Goal: Find specific page/section: Find specific page/section

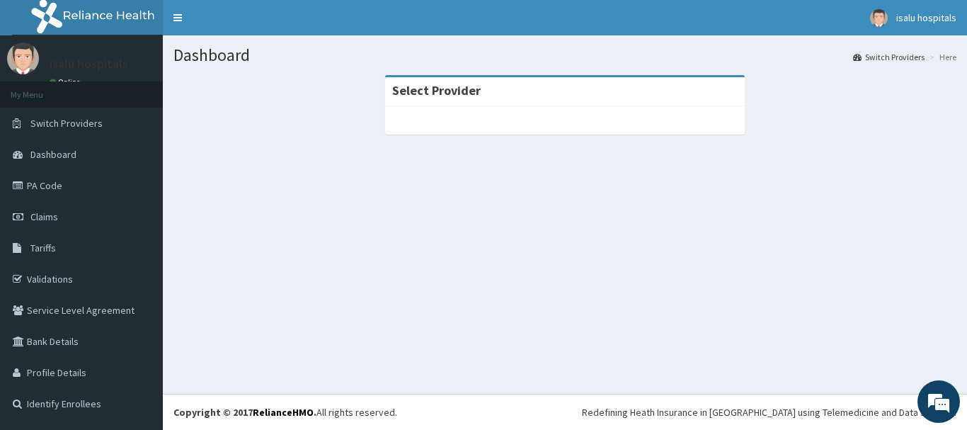
click at [54, 189] on link "PA Code" at bounding box center [81, 185] width 163 height 31
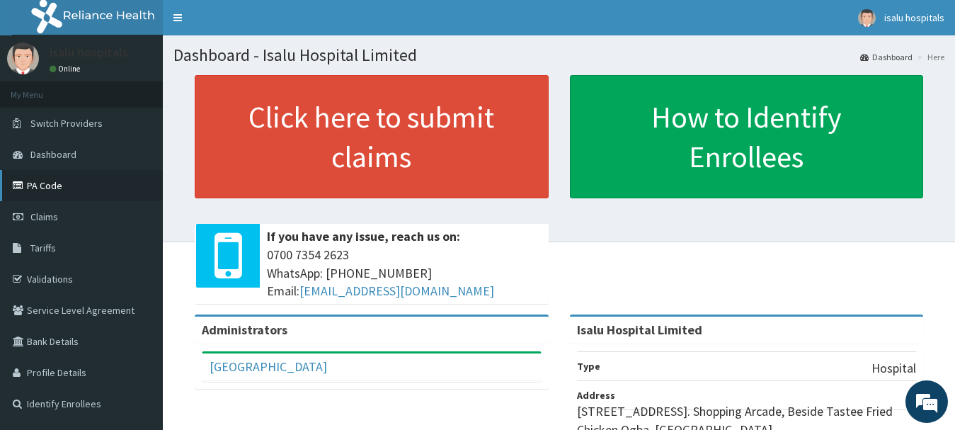
click at [67, 195] on link "PA Code" at bounding box center [81, 185] width 163 height 31
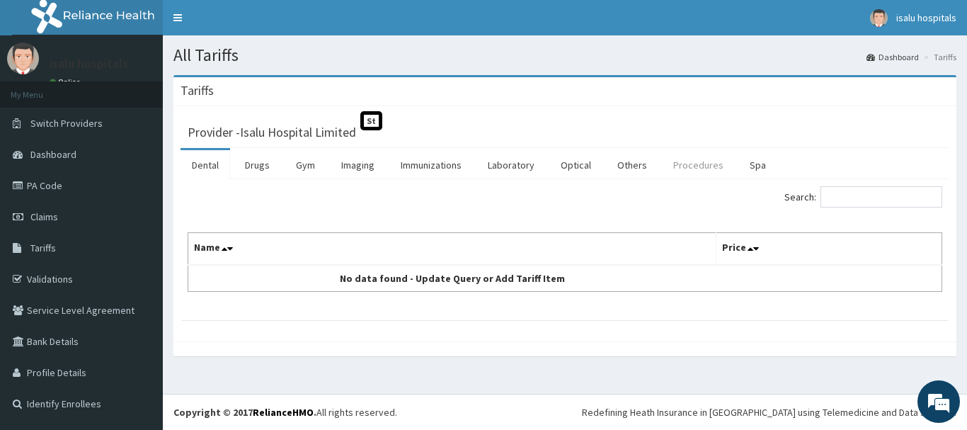
click at [696, 165] on link "Procedures" at bounding box center [698, 165] width 73 height 30
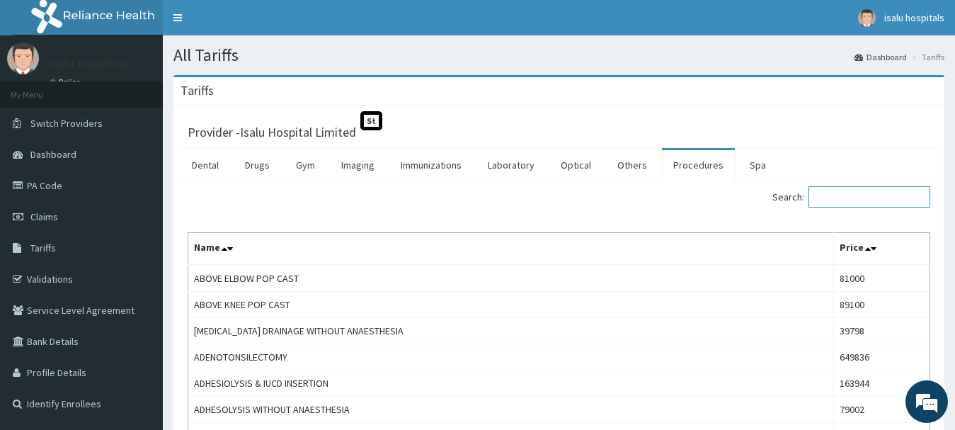
click at [870, 203] on input "Search:" at bounding box center [869, 196] width 122 height 21
paste input "Psychaitris"
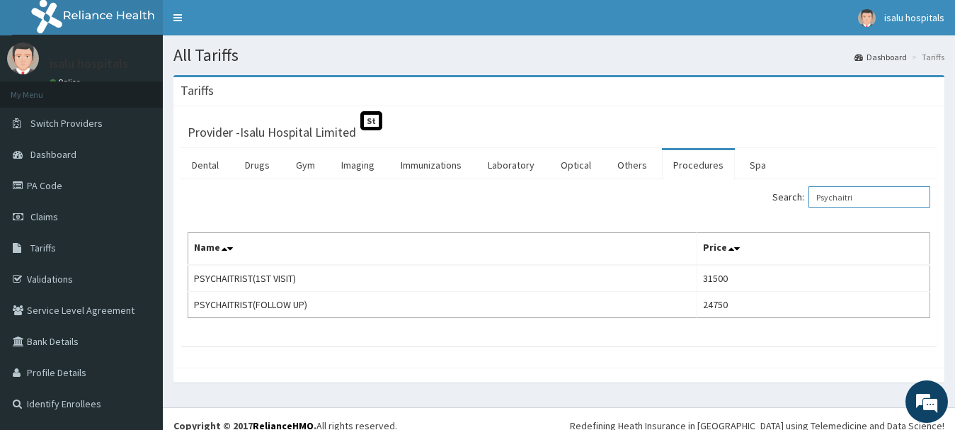
type input "Psychaitri"
click at [50, 186] on link "PA Code" at bounding box center [81, 185] width 163 height 31
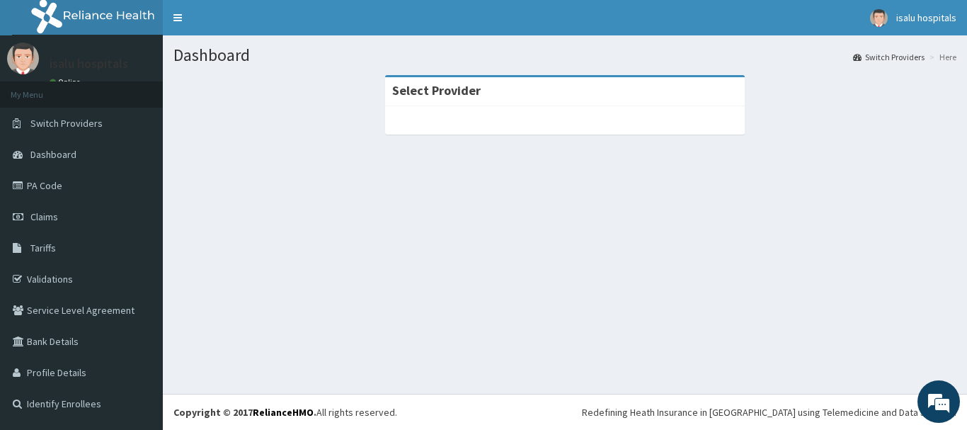
click at [47, 184] on link "PA Code" at bounding box center [81, 185] width 163 height 31
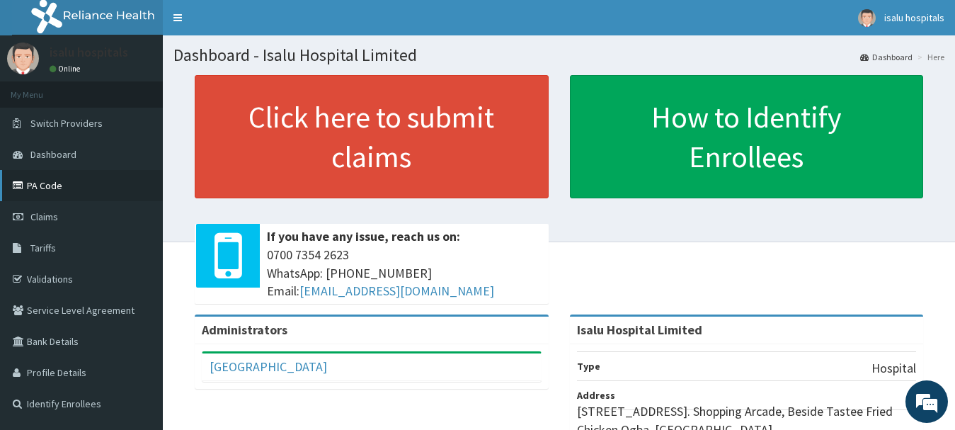
click at [69, 178] on link "PA Code" at bounding box center [81, 185] width 163 height 31
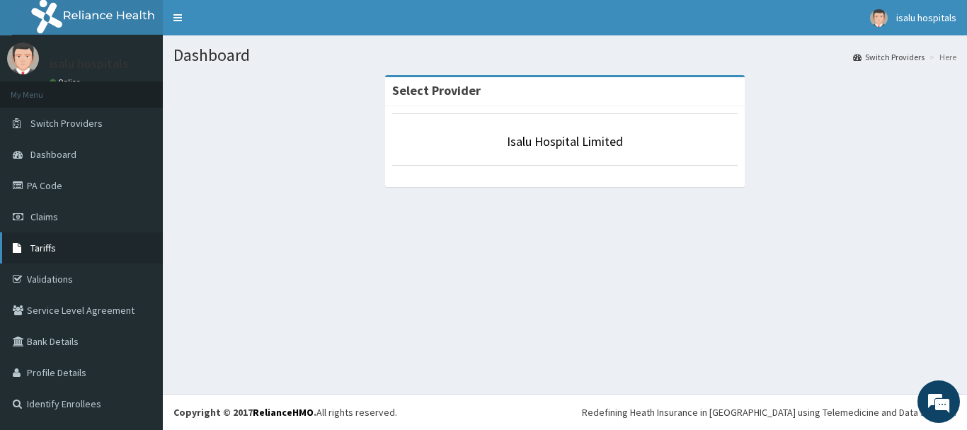
click at [41, 241] on link "Tariffs" at bounding box center [81, 247] width 163 height 31
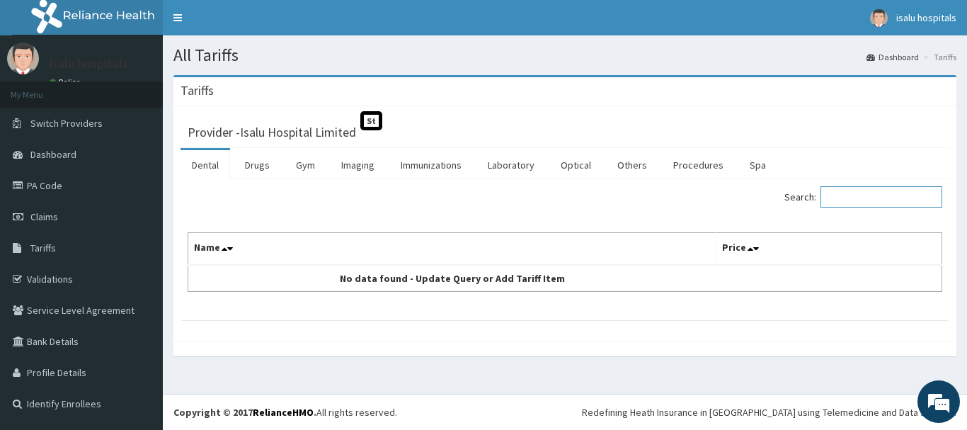
click at [845, 198] on input "Search:" at bounding box center [881, 196] width 122 height 21
click at [30, 189] on link "PA Code" at bounding box center [81, 185] width 163 height 31
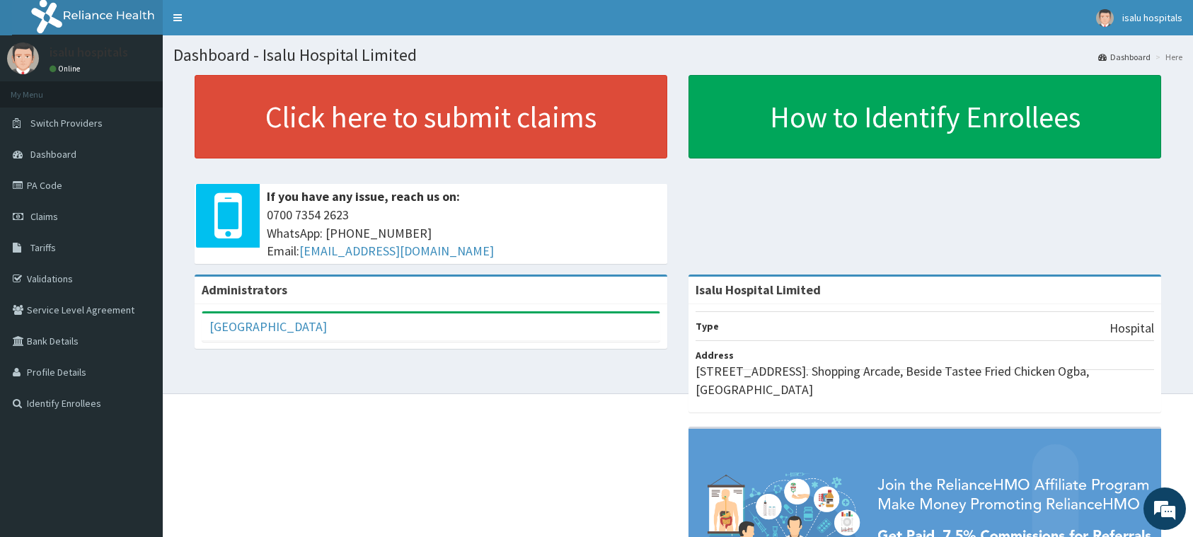
click at [36, 184] on link "PA Code" at bounding box center [81, 185] width 163 height 31
